Goal: Task Accomplishment & Management: Manage account settings

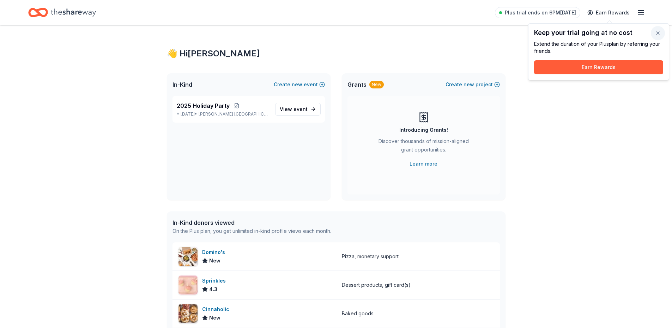
click at [658, 36] on button "button" at bounding box center [657, 33] width 14 height 14
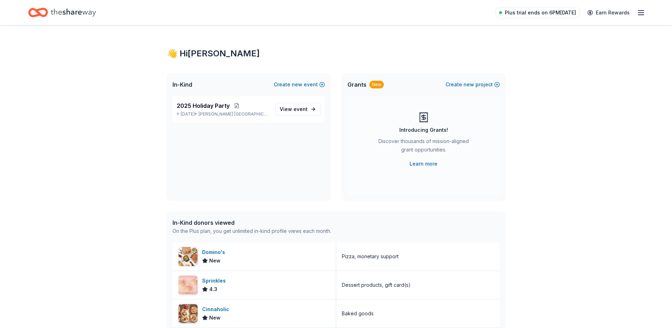
click at [551, 14] on span "Plus trial ends on 6PM[DATE]" at bounding box center [540, 12] width 71 height 8
click at [314, 110] on link "View event" at bounding box center [297, 109] width 45 height 13
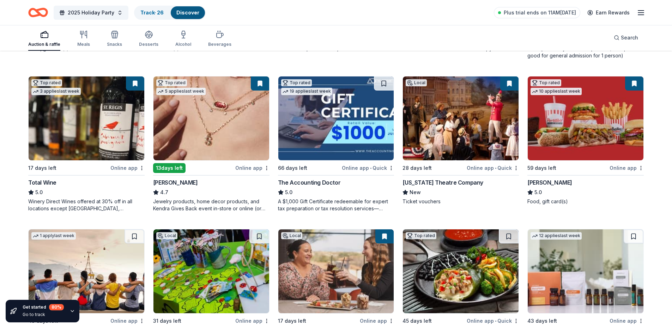
scroll to position [35, 0]
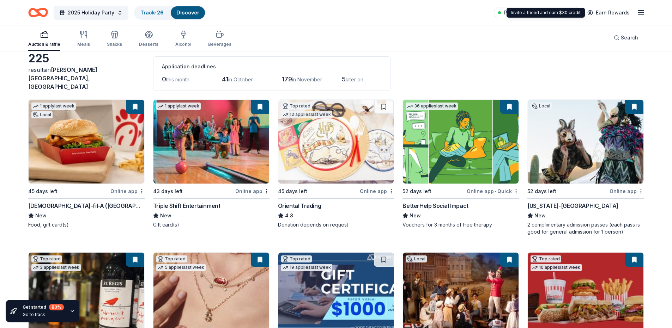
click at [645, 14] on div "2025 Holiday Party Track · 26 Discover Plus trial ends on 11AM, 10/3 Earn Rewar…" at bounding box center [336, 12] width 672 height 25
click at [642, 13] on line "button" at bounding box center [641, 13] width 6 height 0
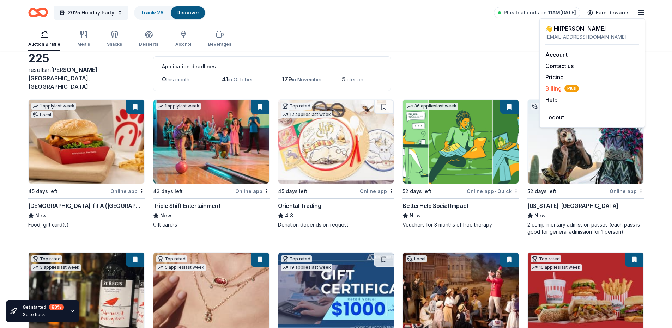
click at [554, 91] on span "Billing Plus" at bounding box center [561, 88] width 33 height 8
